Goal: Task Accomplishment & Management: Complete application form

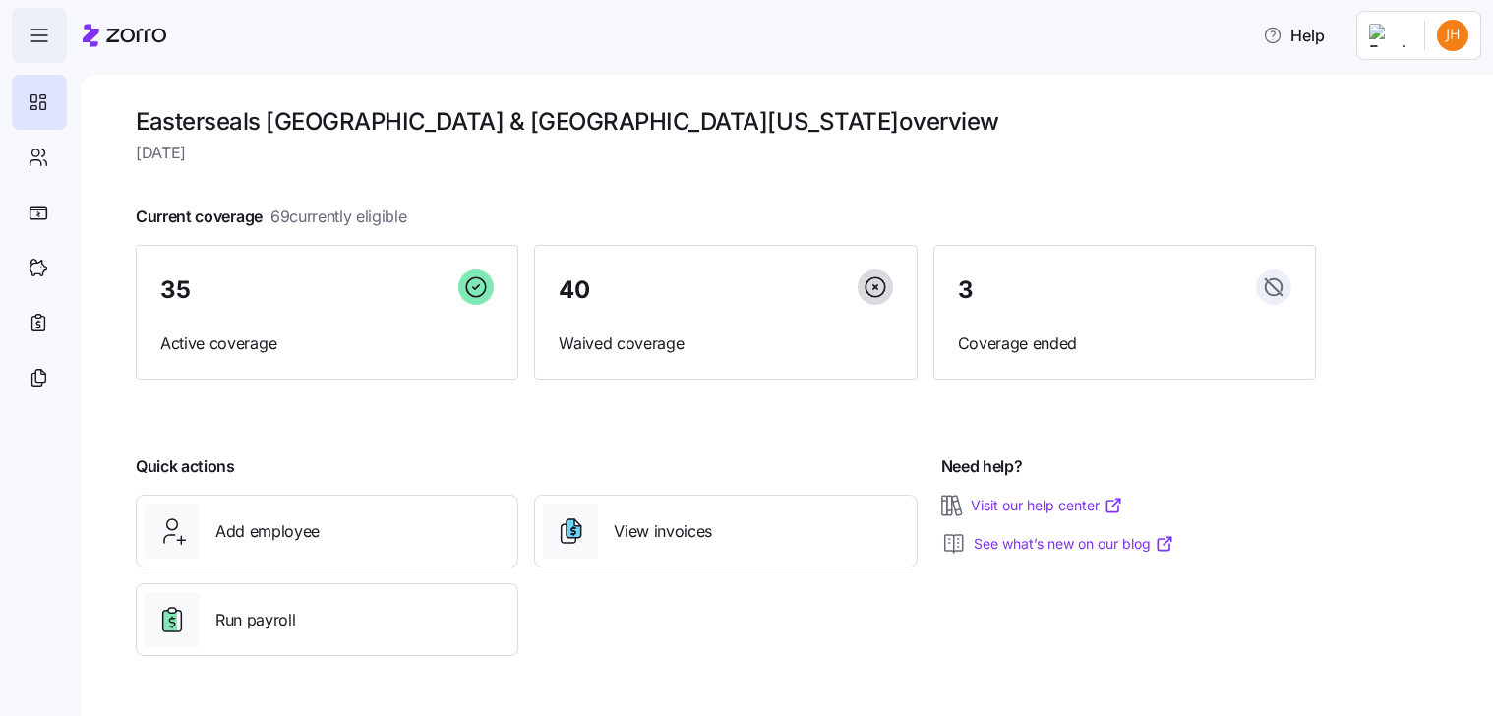
click at [37, 34] on icon "button" at bounding box center [40, 36] width 24 height 24
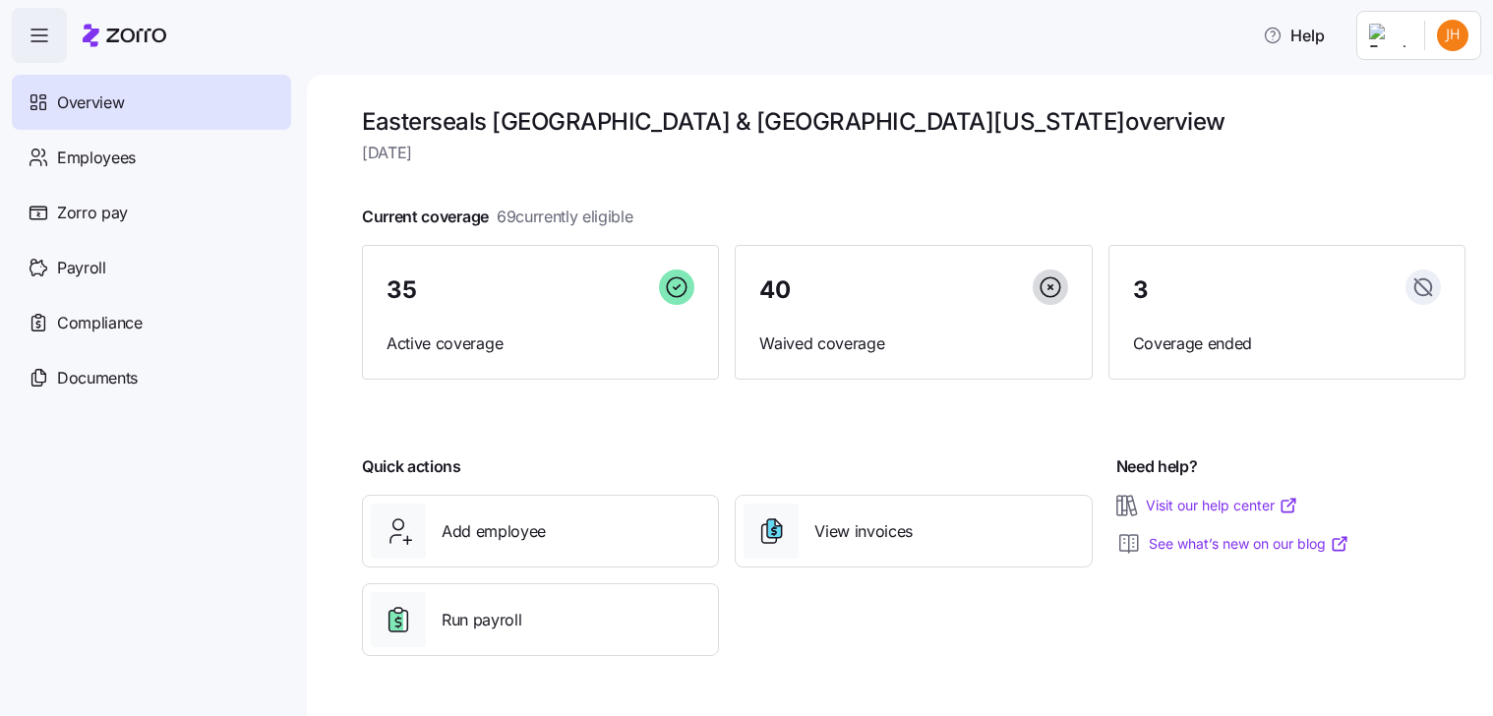
click at [1393, 40] on html "Help Overview Employees Zorro pay Payroll Compliance Documents Easterseals Capi…" at bounding box center [746, 352] width 1493 height 704
click at [1420, 170] on div "Company setup" at bounding box center [1401, 168] width 130 height 22
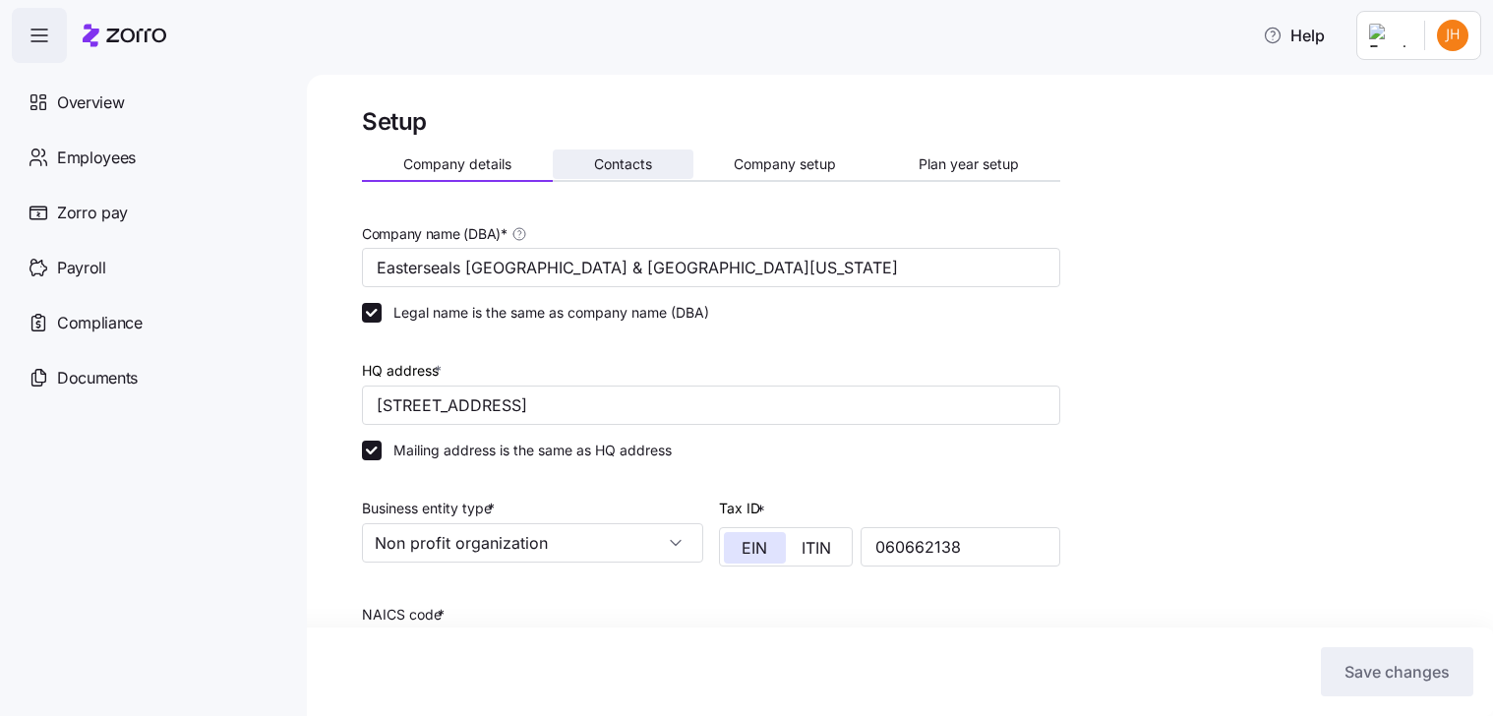
click at [643, 176] on button "Contacts" at bounding box center [623, 165] width 141 height 30
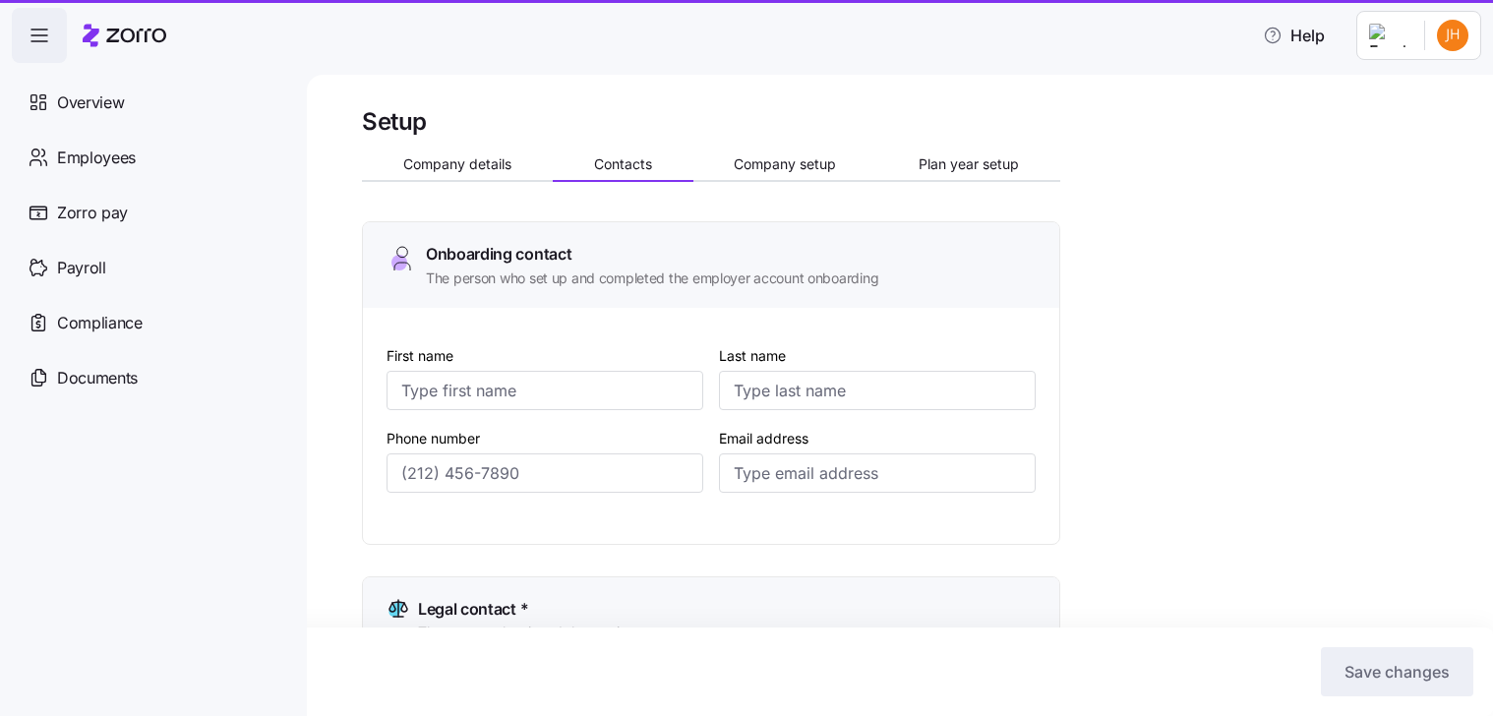
type input "[PERSON_NAME]"
type input "Stosonis"
type input "[EMAIL_ADDRESS][DOMAIN_NAME]"
type input "[PERSON_NAME]"
type input "Sharp"
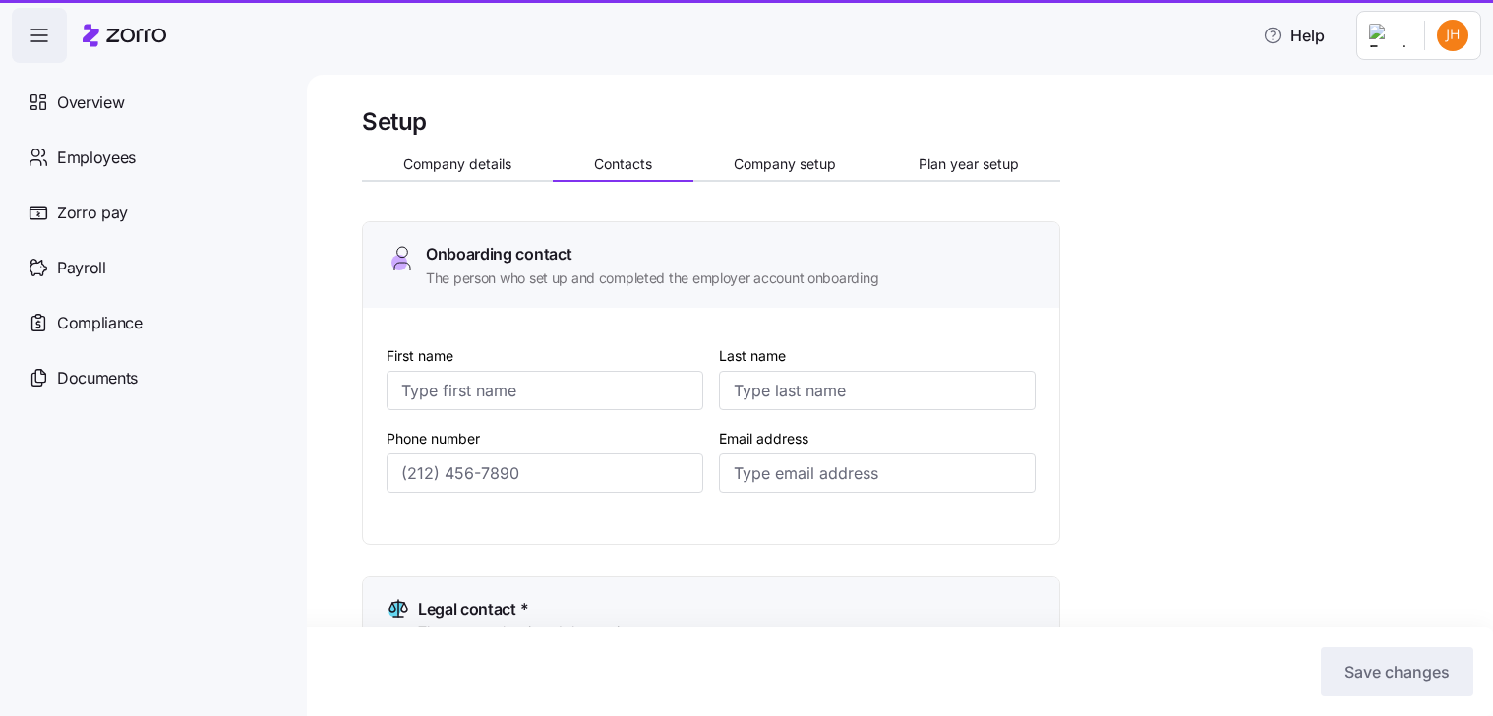
type input "[EMAIL_ADDRESS][DOMAIN_NAME]"
type input "[PERSON_NAME]"
type input "Stosonis"
type input "[EMAIL_ADDRESS][DOMAIN_NAME]"
type input "[PERSON_NAME]"
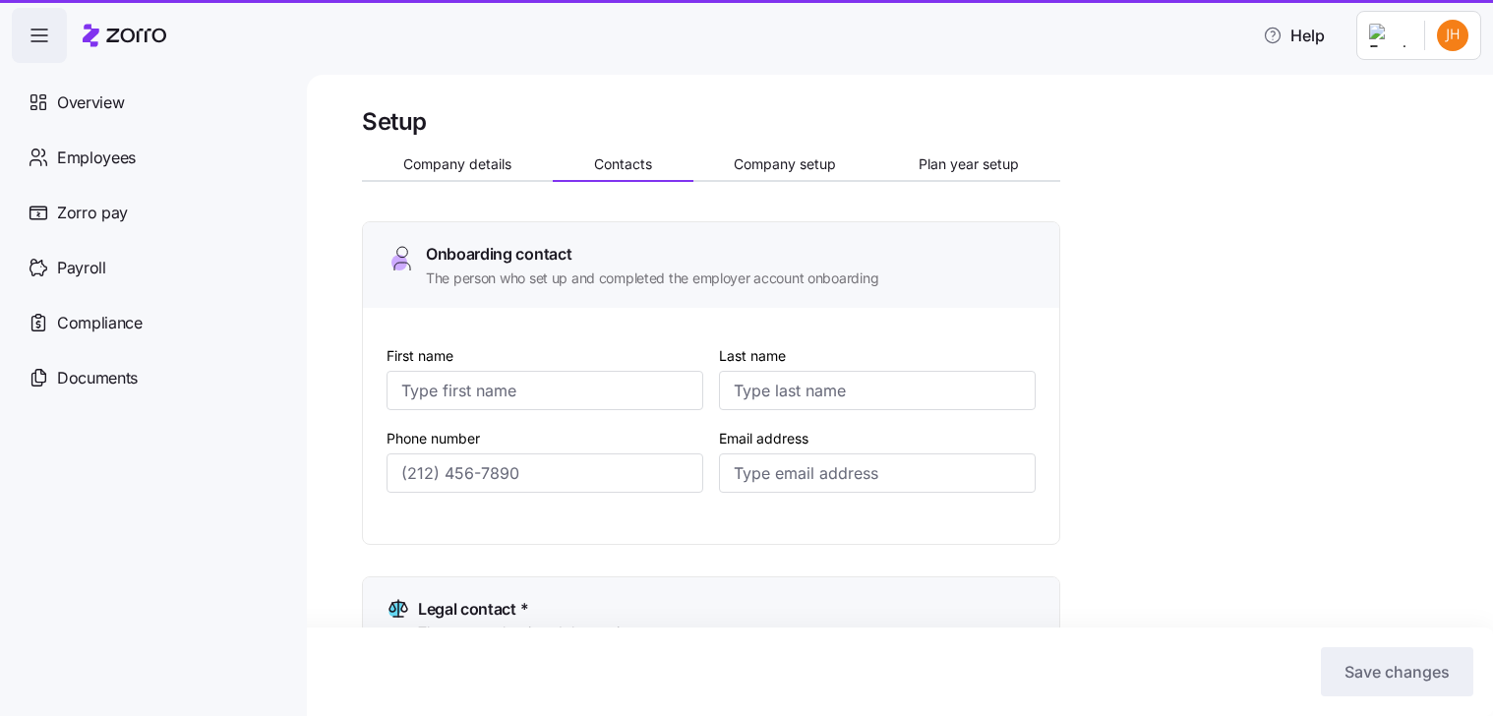
type input "Humen"
type input "[EMAIL_ADDRESS][DOMAIN_NAME]"
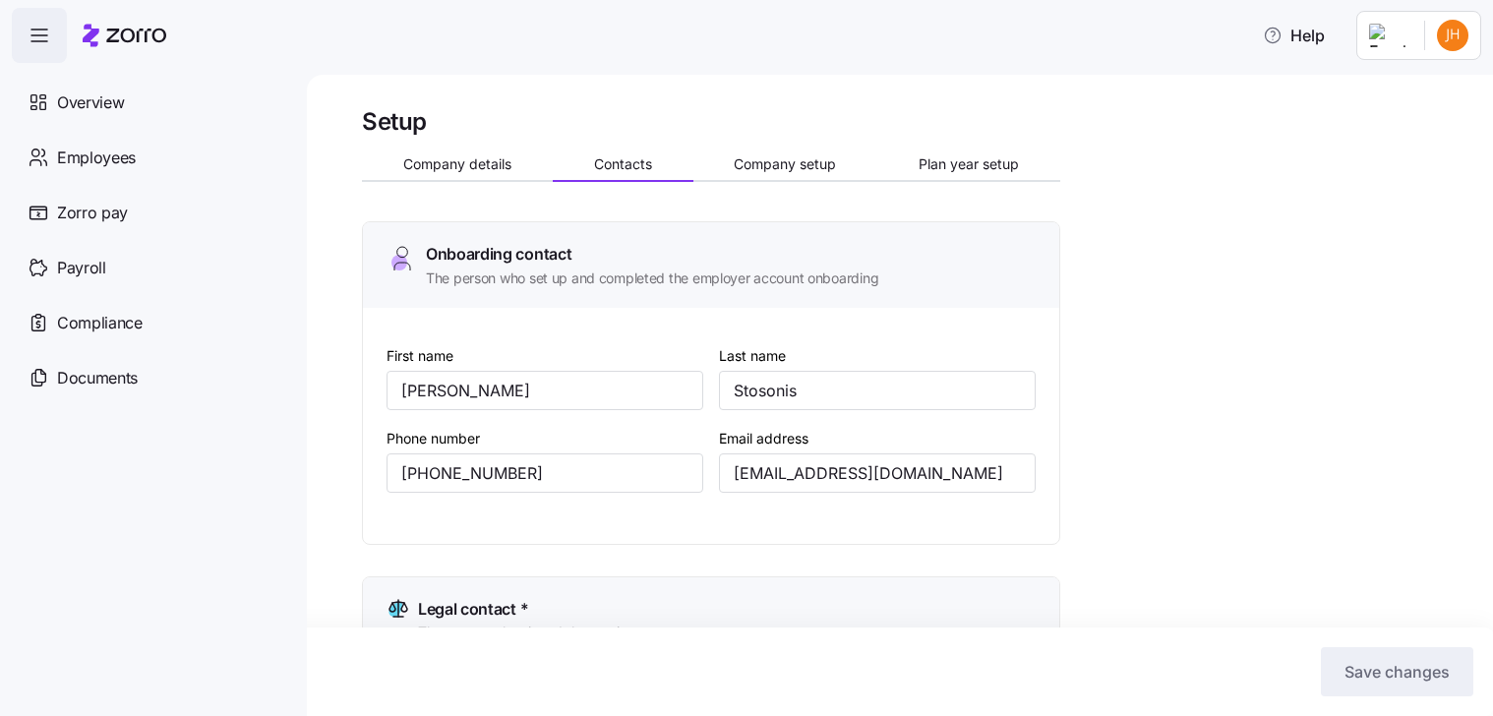
type input "[PHONE_NUMBER]"
click at [821, 157] on span "Company setup" at bounding box center [785, 164] width 102 height 14
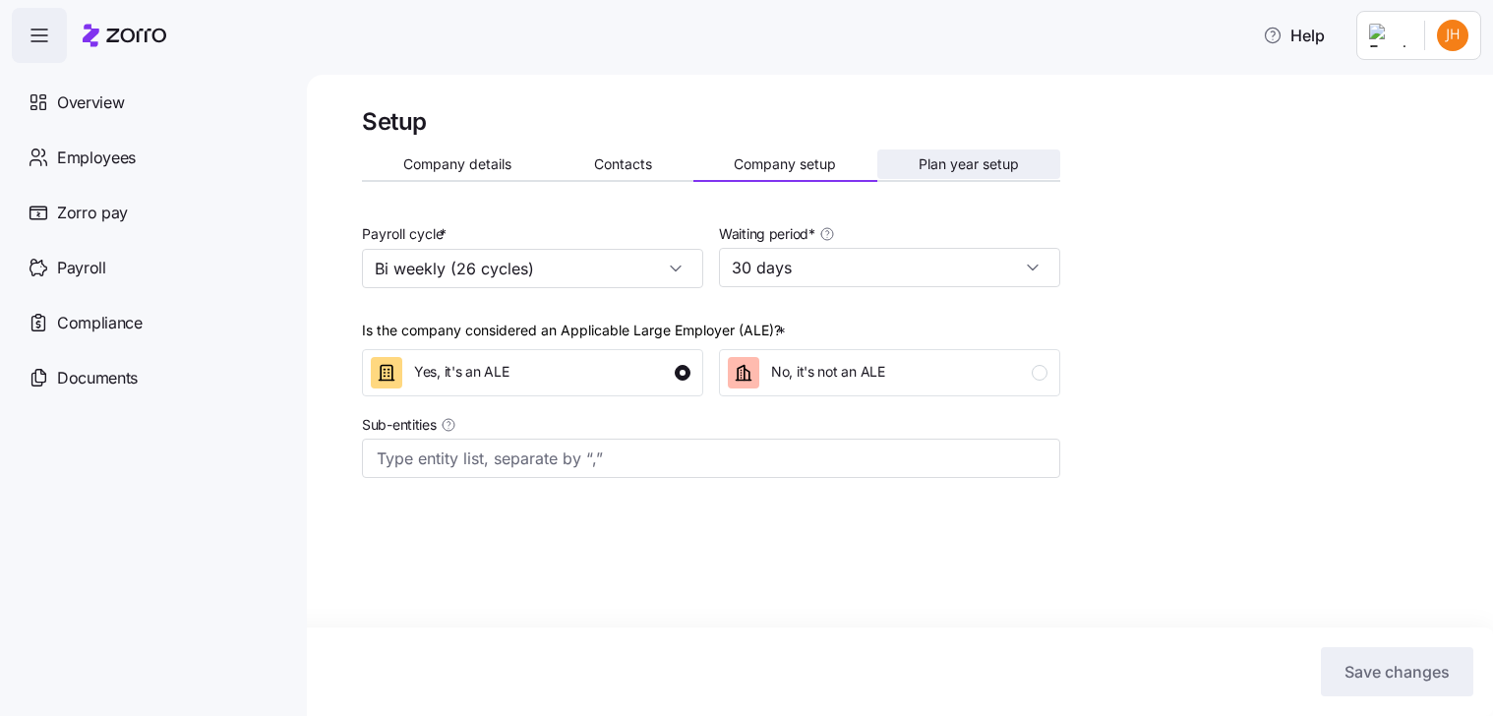
click at [937, 164] on span "Plan year setup" at bounding box center [969, 164] width 100 height 14
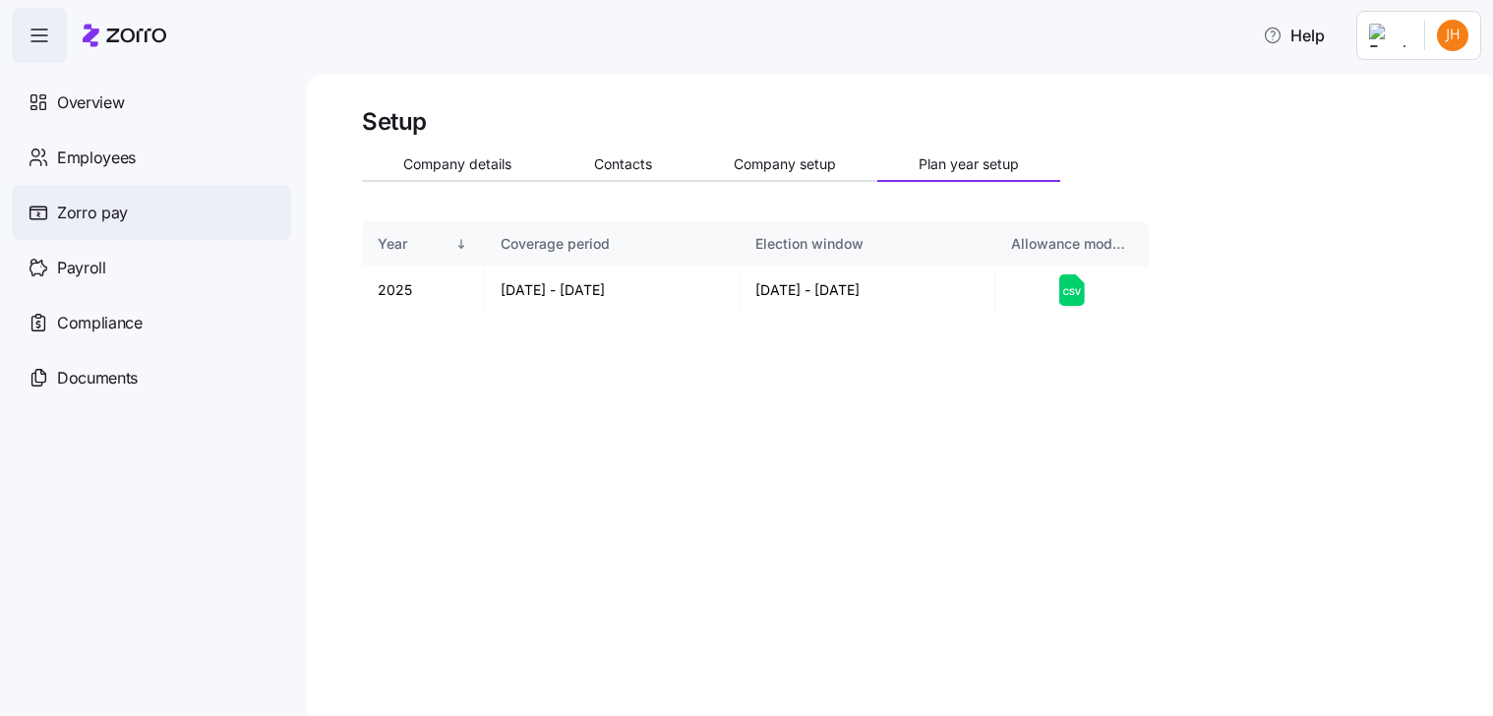
click at [90, 215] on span "Zorro pay" at bounding box center [92, 213] width 71 height 25
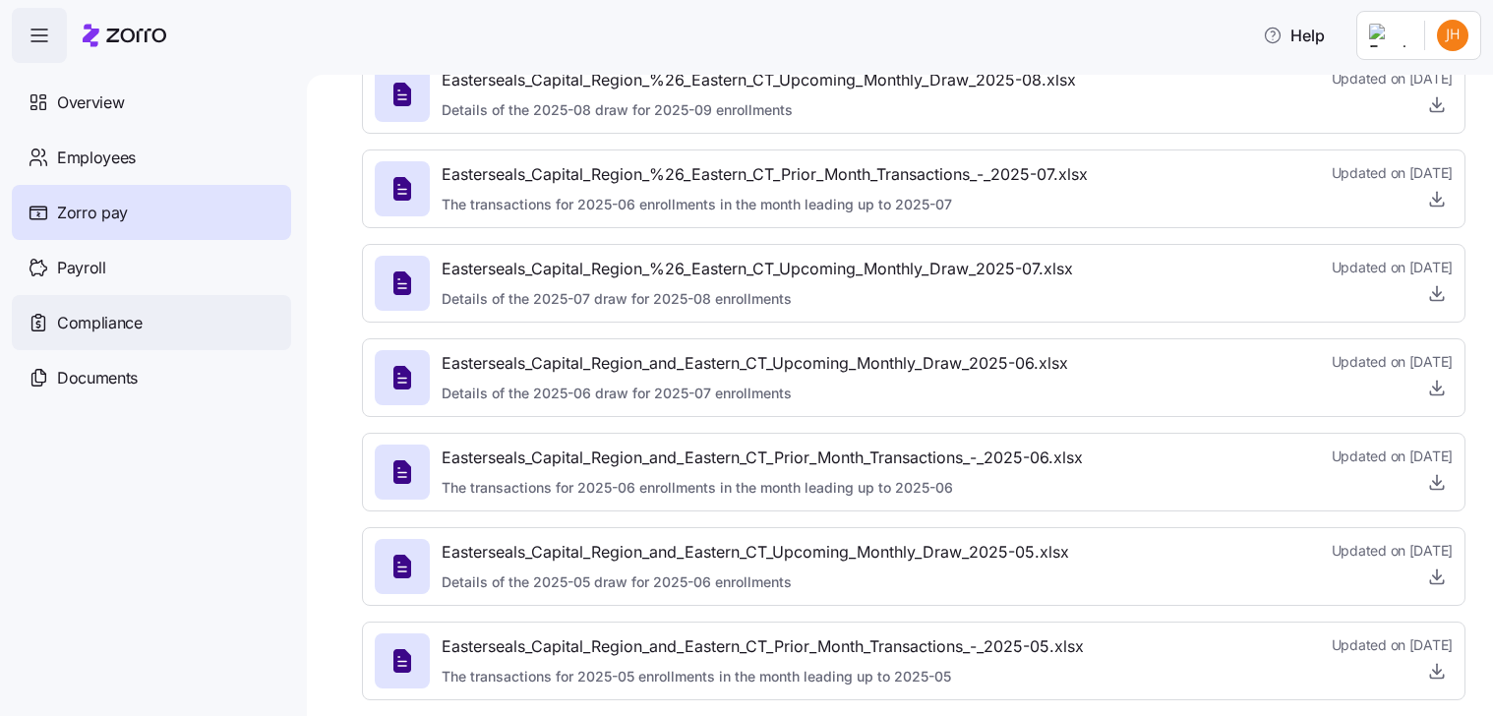
scroll to position [295, 0]
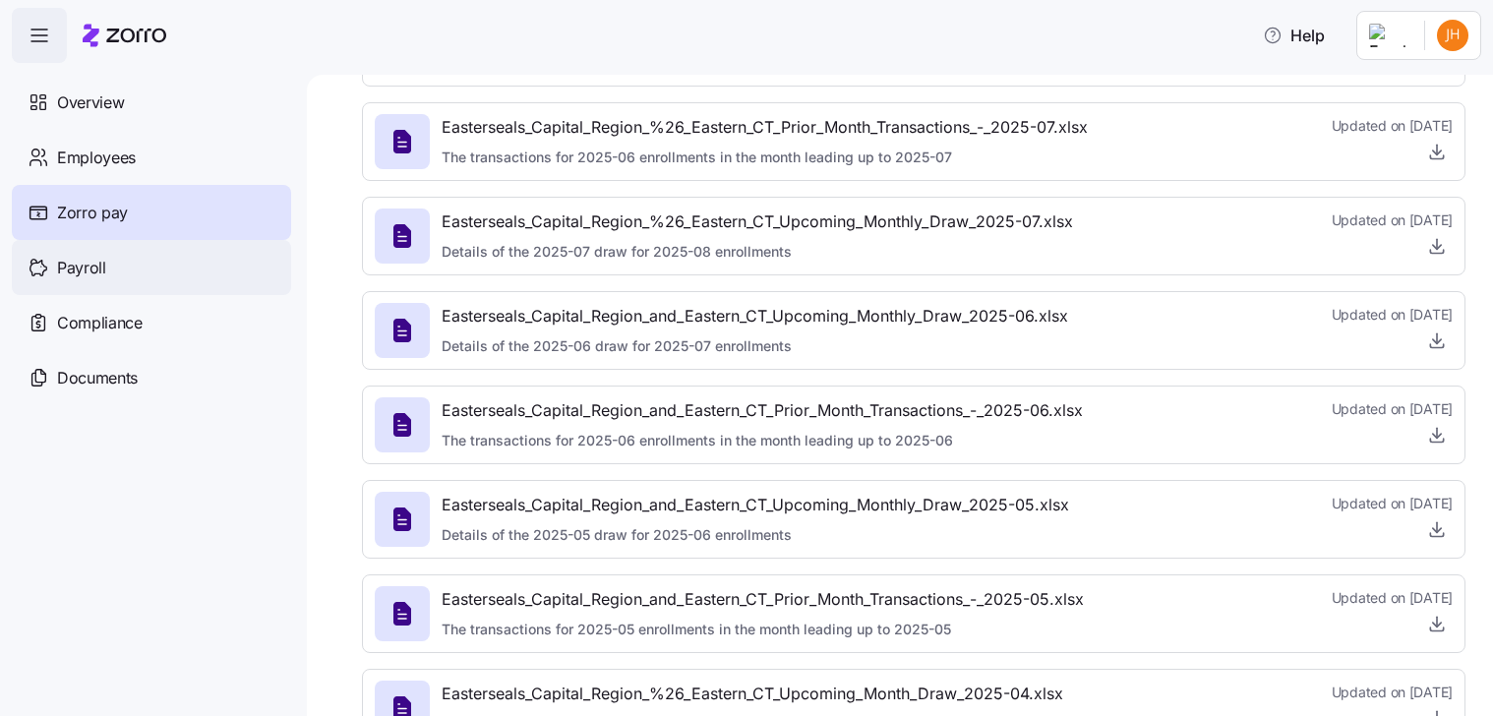
click at [100, 270] on span "Payroll" at bounding box center [81, 268] width 49 height 25
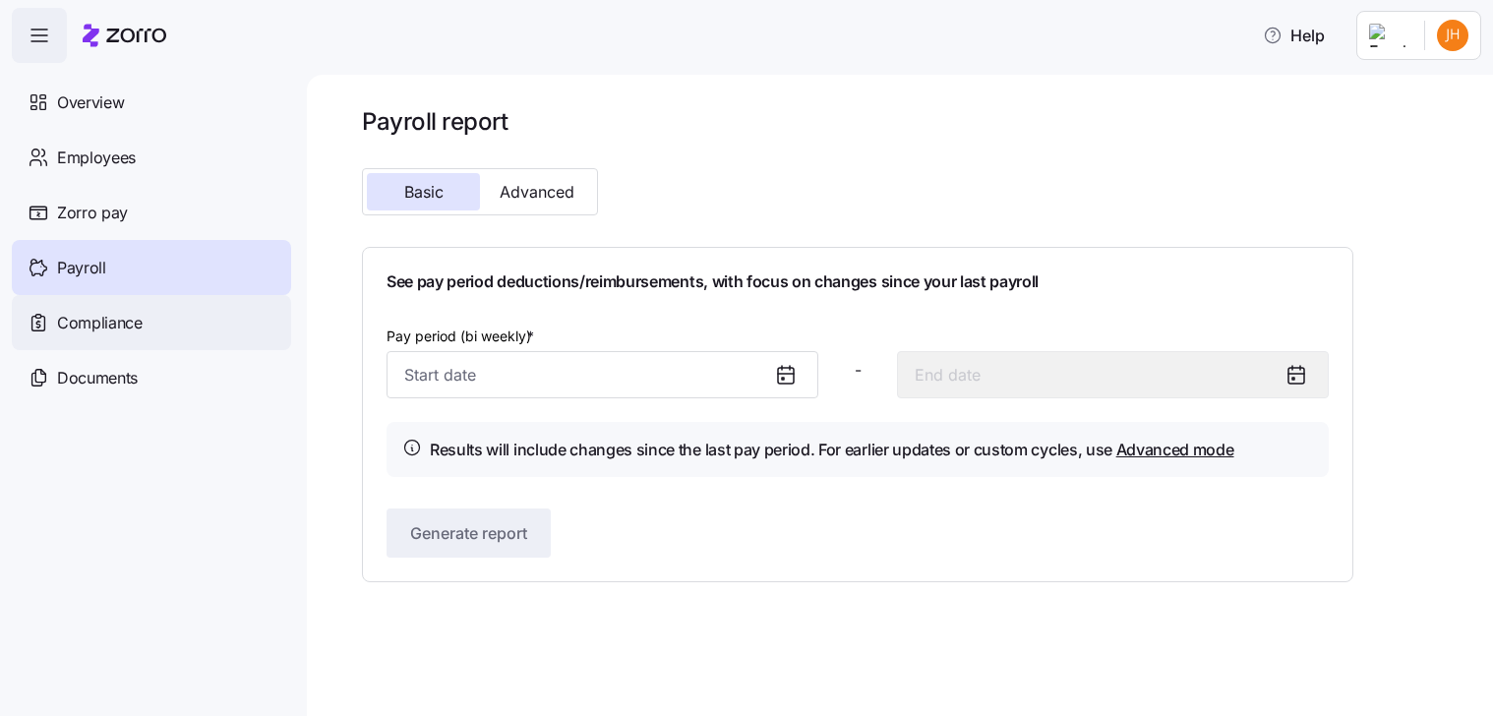
click at [68, 328] on span "Compliance" at bounding box center [100, 323] width 86 height 25
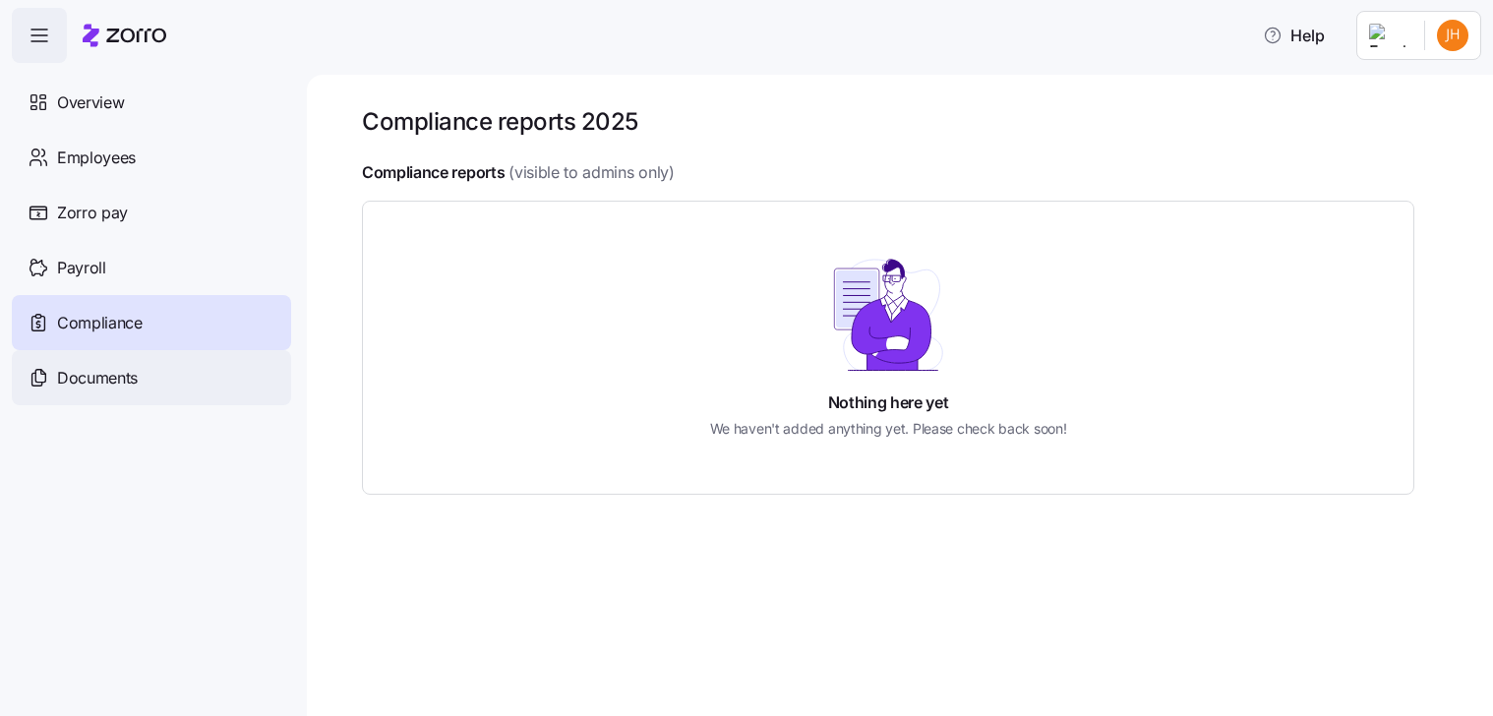
click at [94, 385] on span "Documents" at bounding box center [97, 378] width 81 height 25
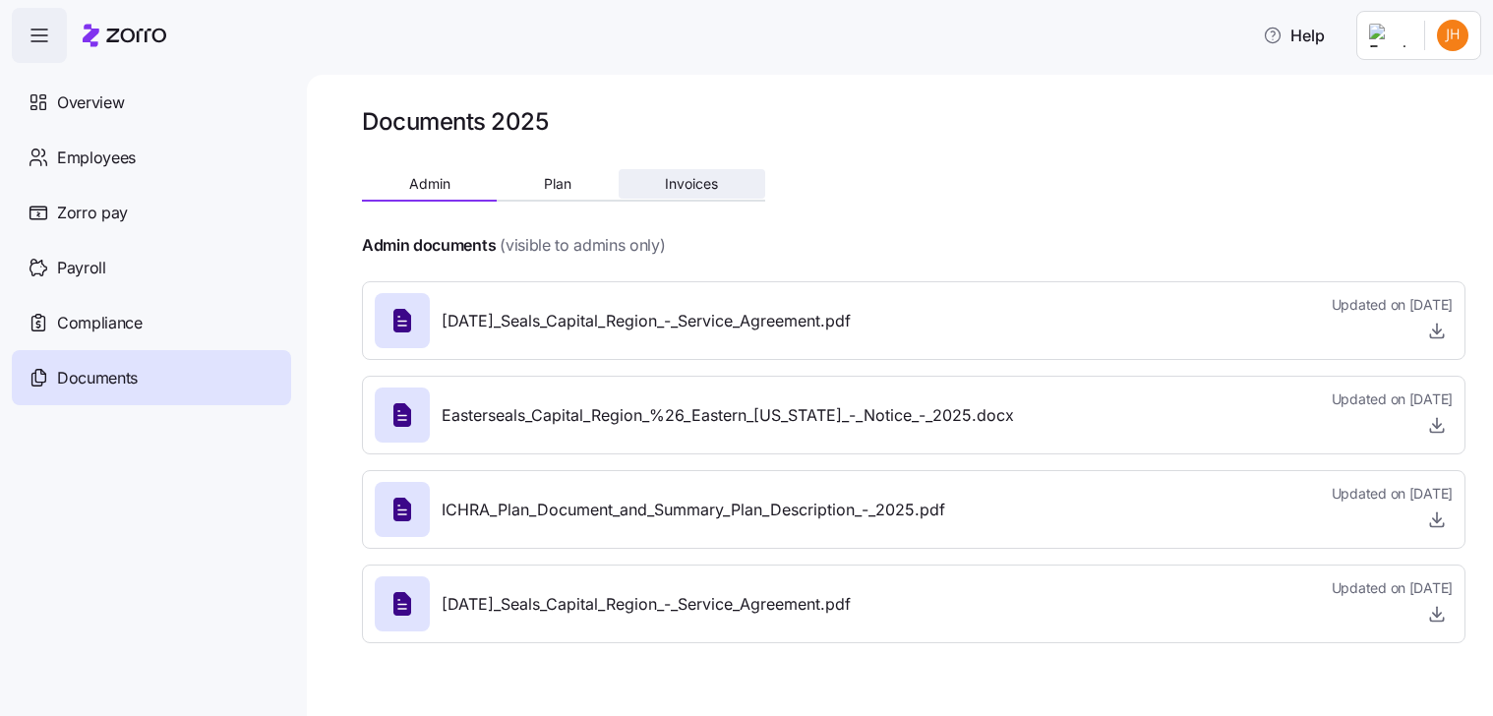
click at [699, 192] on button "Invoices" at bounding box center [692, 184] width 147 height 30
